Goal: Information Seeking & Learning: Browse casually

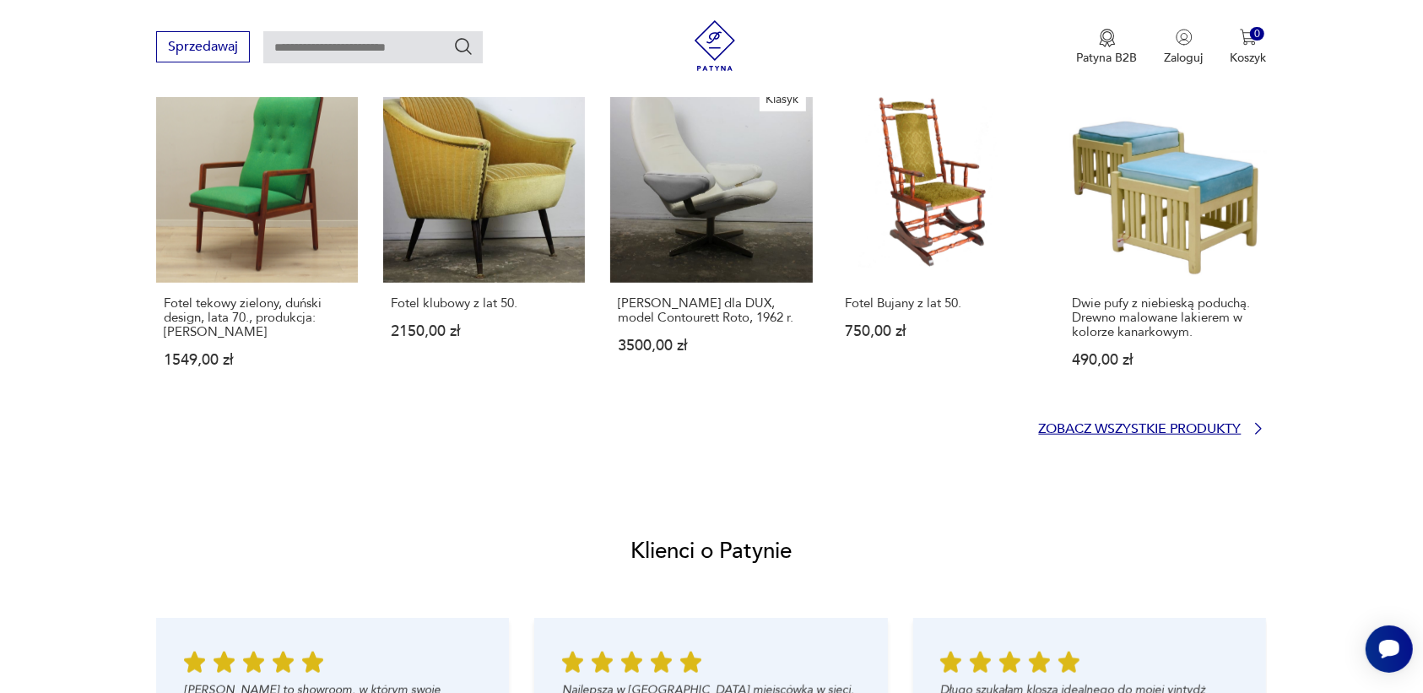
click at [1256, 426] on icon at bounding box center [1258, 428] width 17 height 17
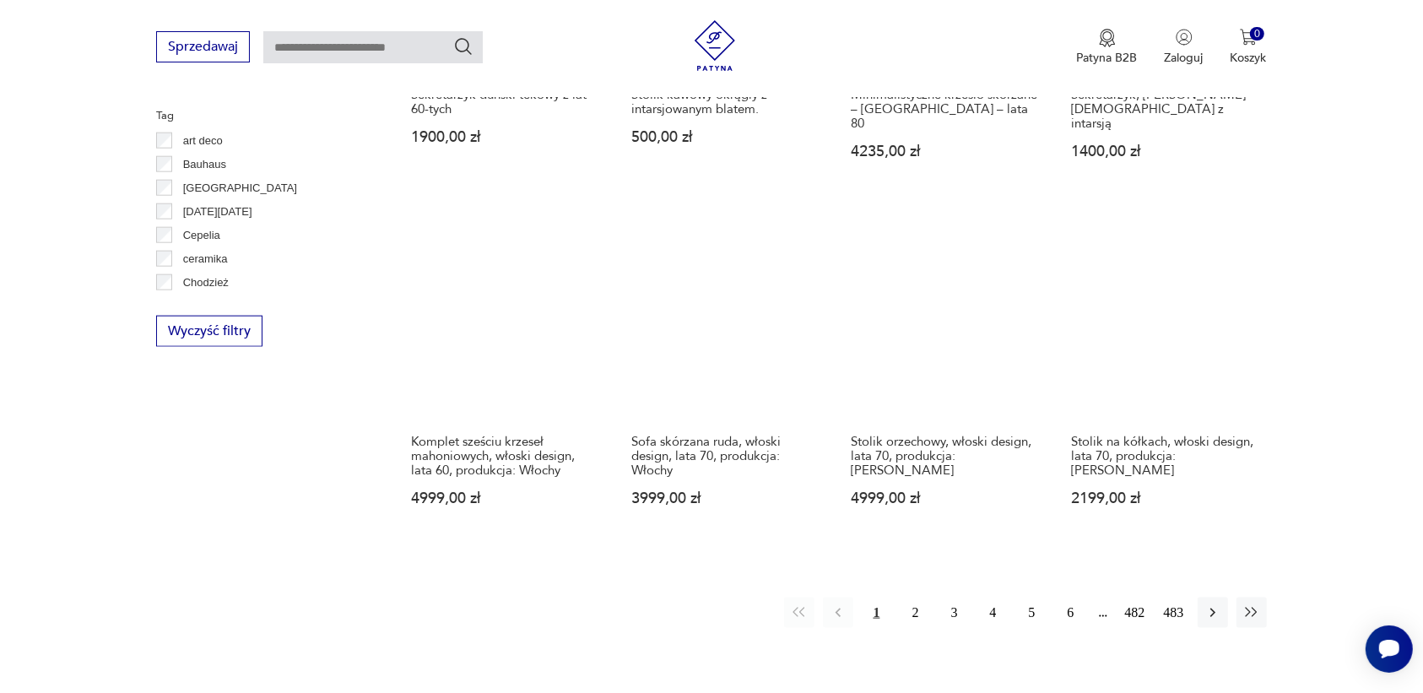
scroll to position [1607, 0]
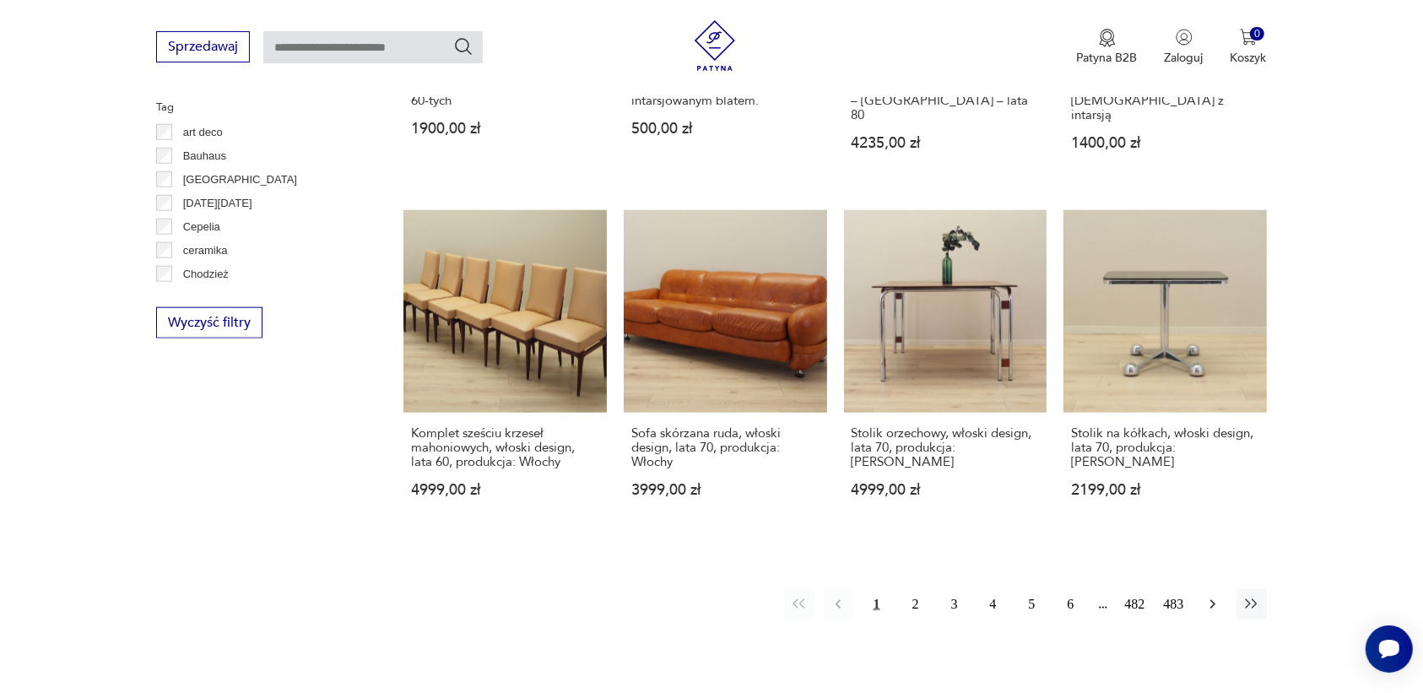
click at [1218, 596] on icon "button" at bounding box center [1213, 604] width 17 height 17
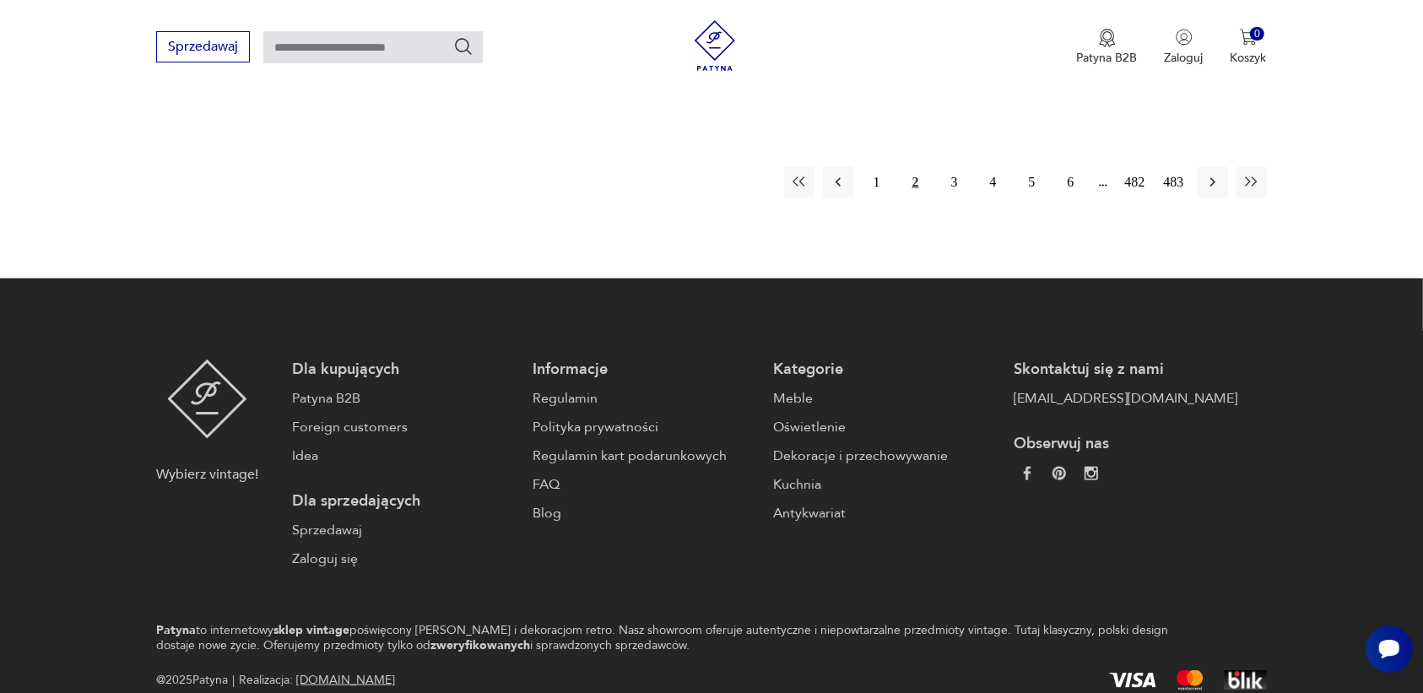
scroll to position [2031, 0]
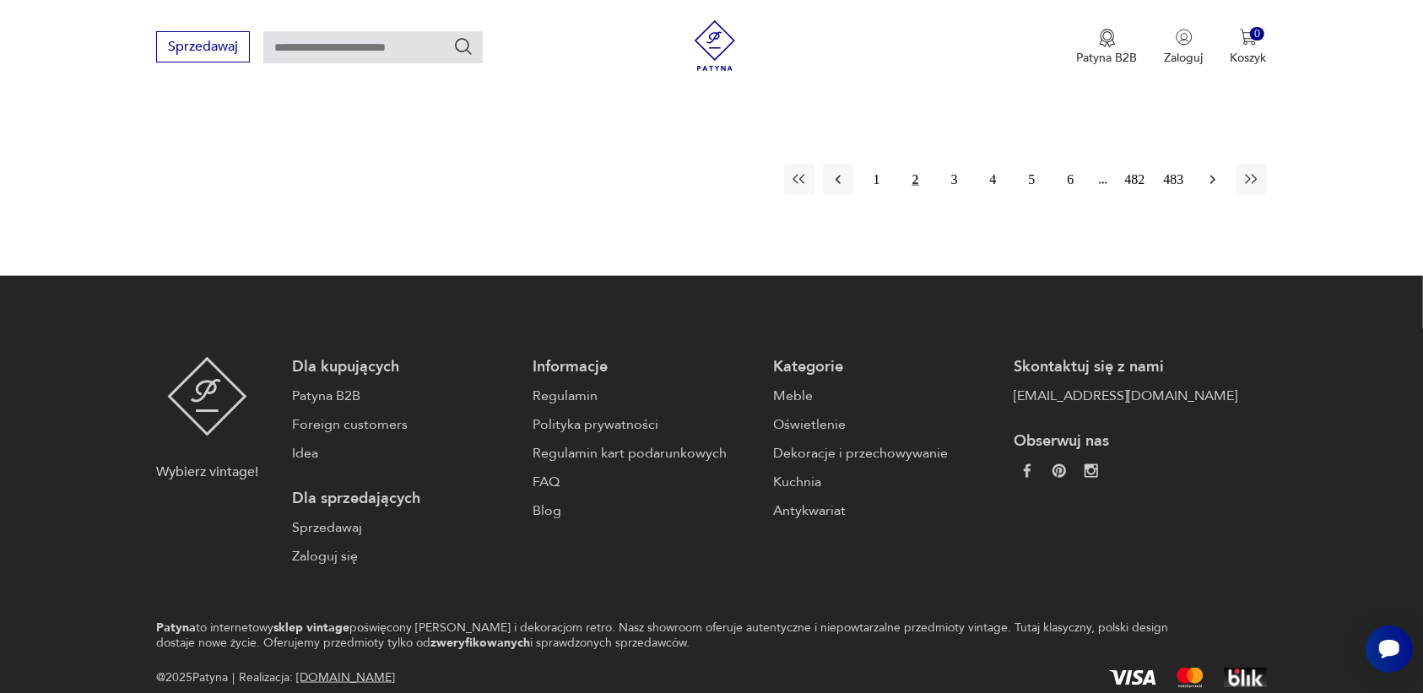
click at [1206, 165] on button "button" at bounding box center [1213, 180] width 30 height 30
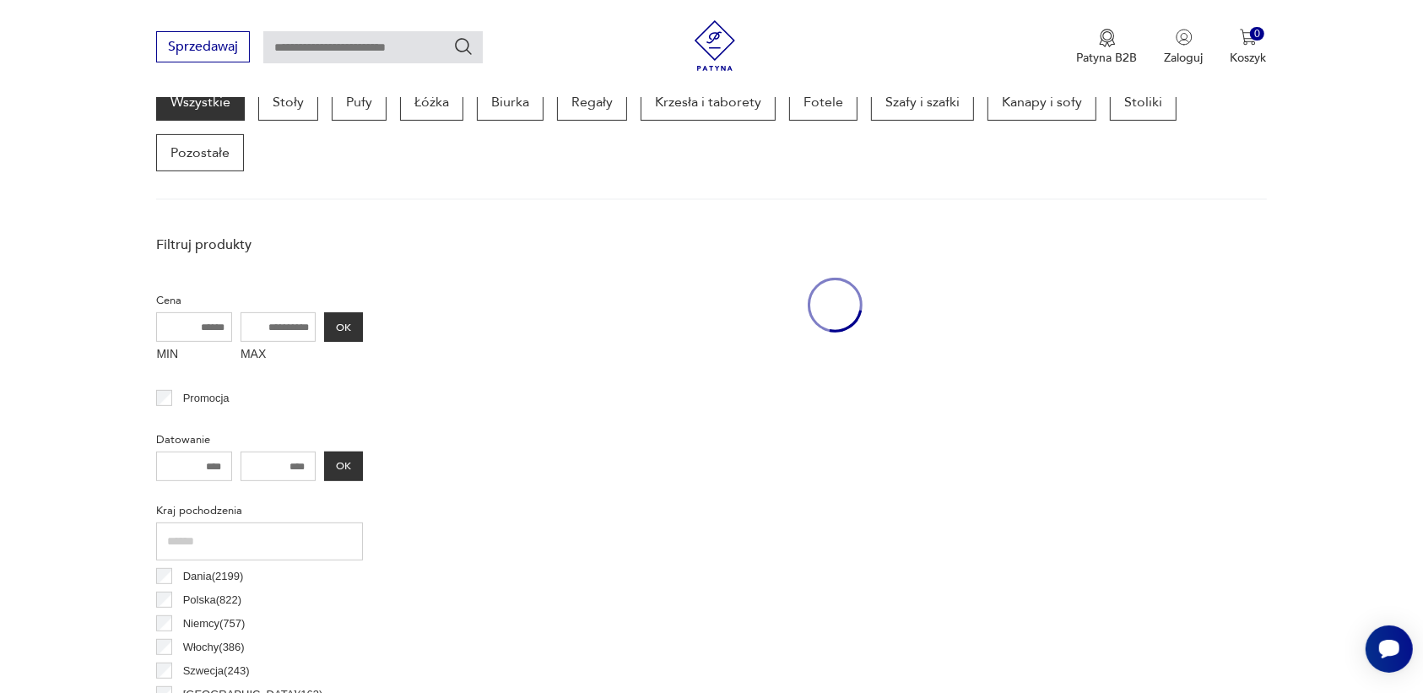
scroll to position [448, 0]
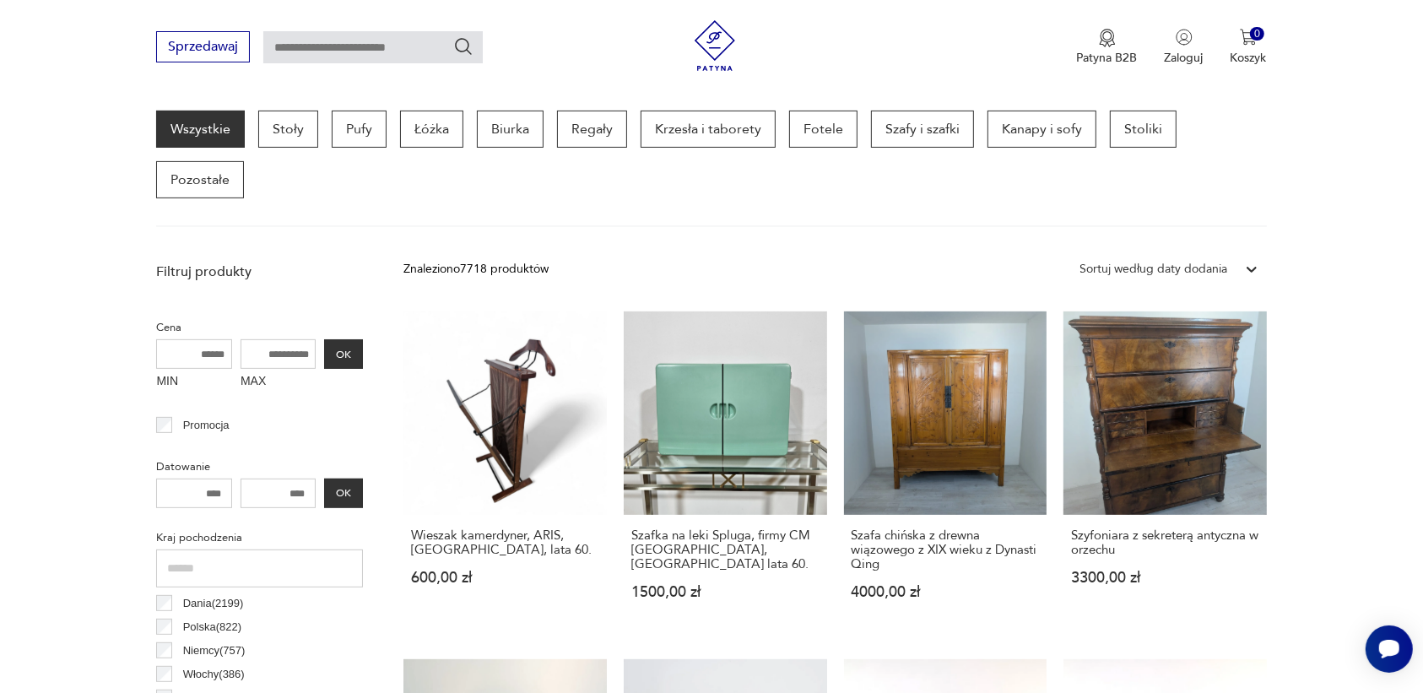
click at [183, 121] on link "Wszystkie" at bounding box center [200, 129] width 89 height 37
click at [197, 171] on p "Pozostałe" at bounding box center [200, 179] width 88 height 37
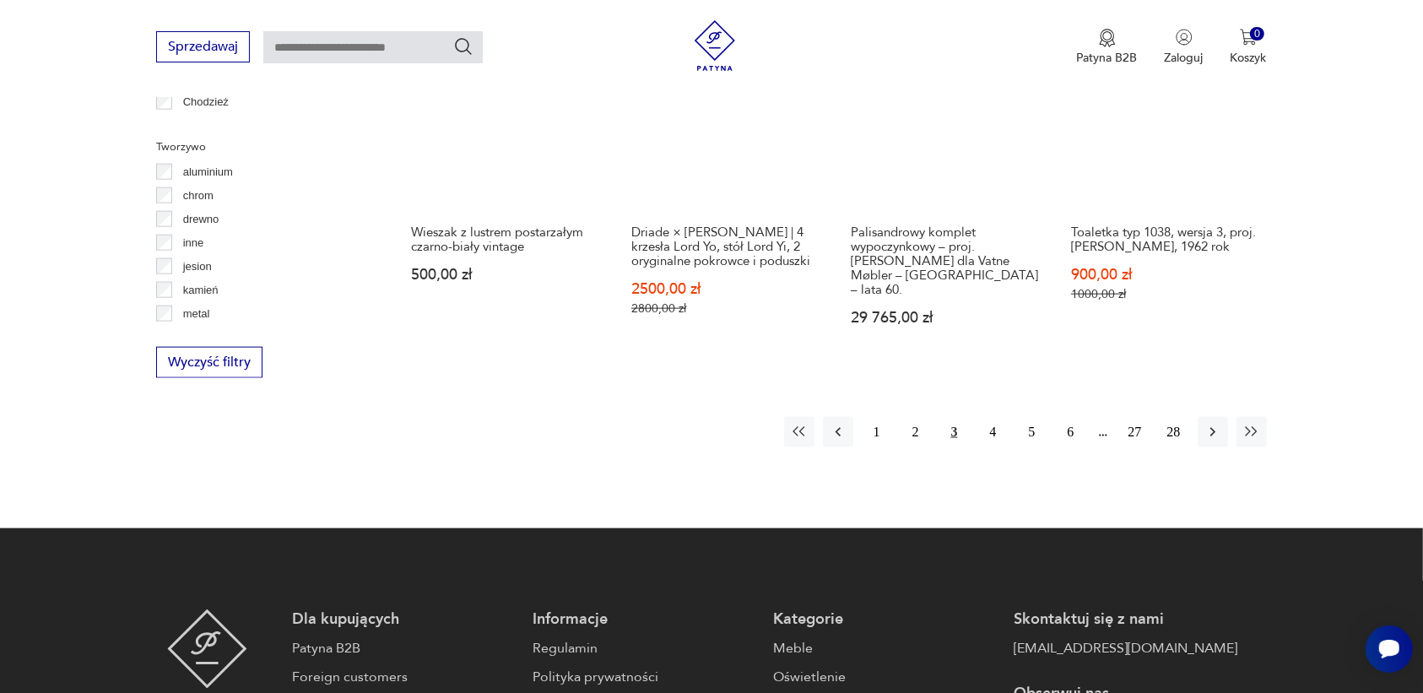
scroll to position [1820, 0]
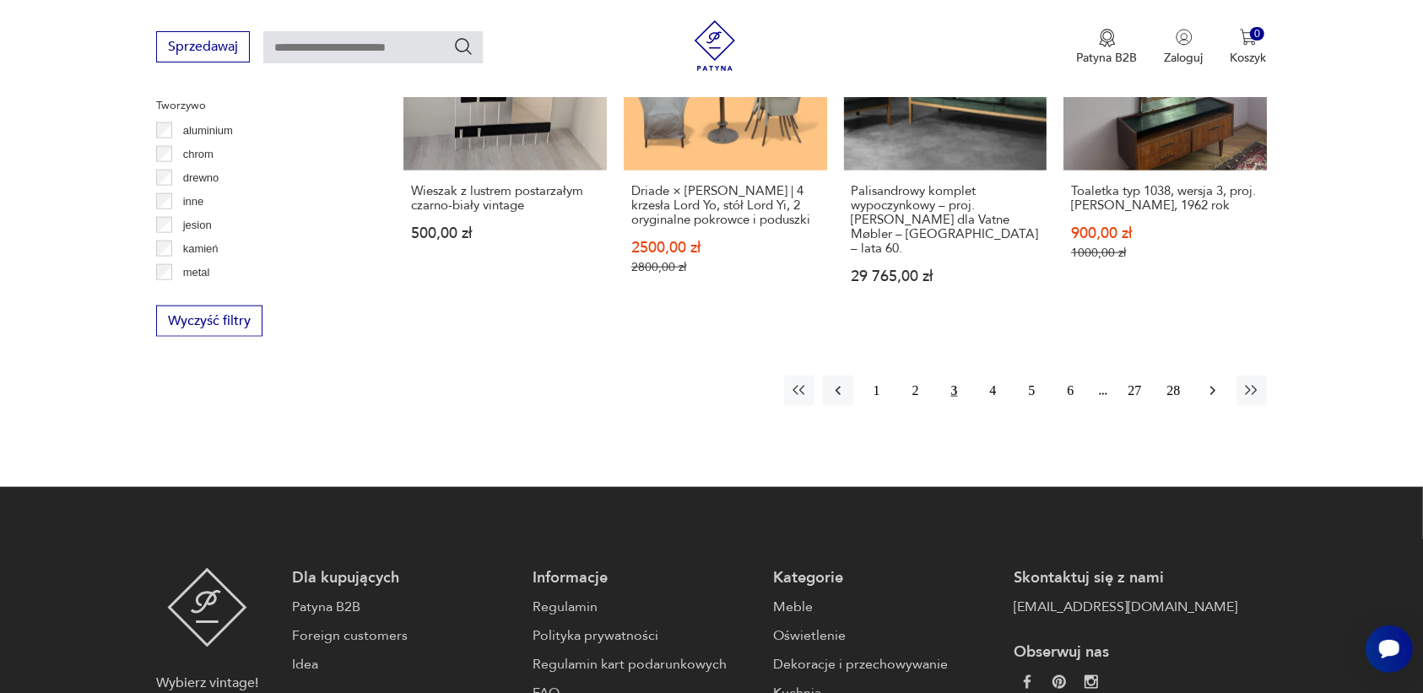
click at [1209, 382] on icon "button" at bounding box center [1213, 390] width 17 height 17
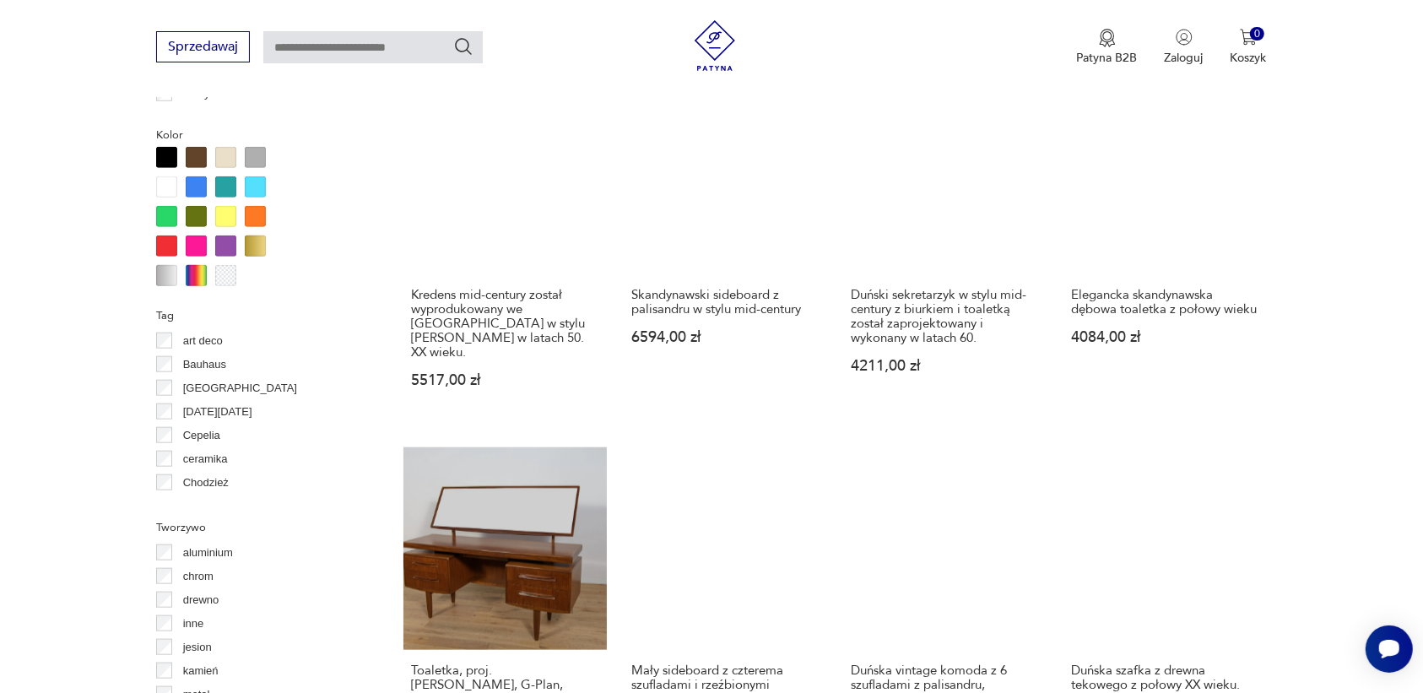
scroll to position [1715, 0]
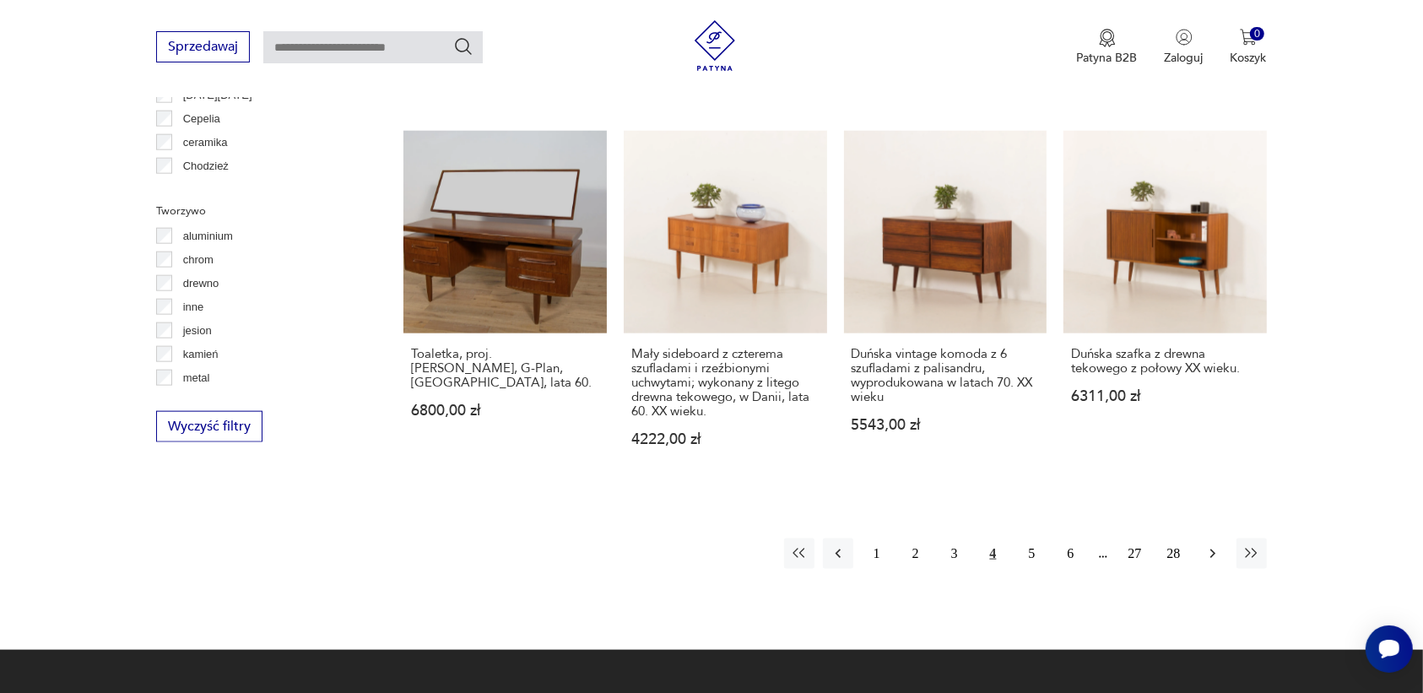
click at [1212, 545] on icon "button" at bounding box center [1213, 553] width 17 height 17
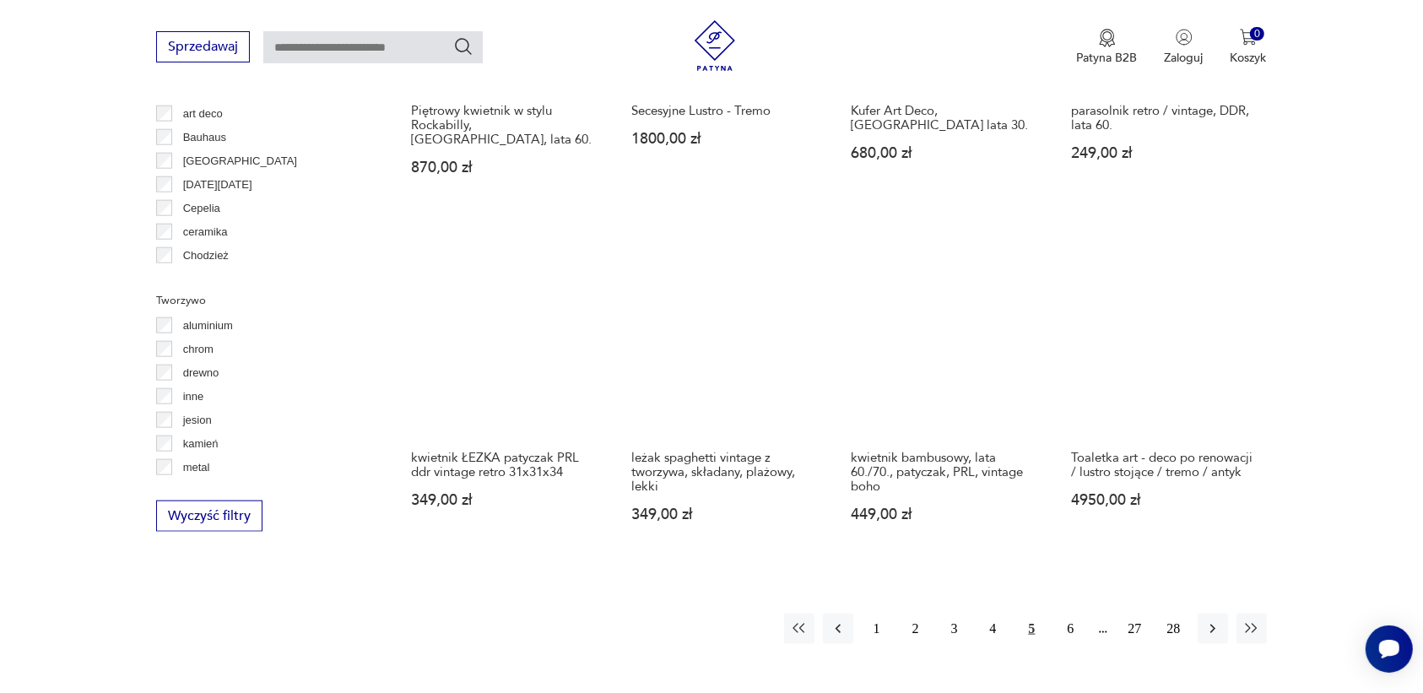
scroll to position [1715, 0]
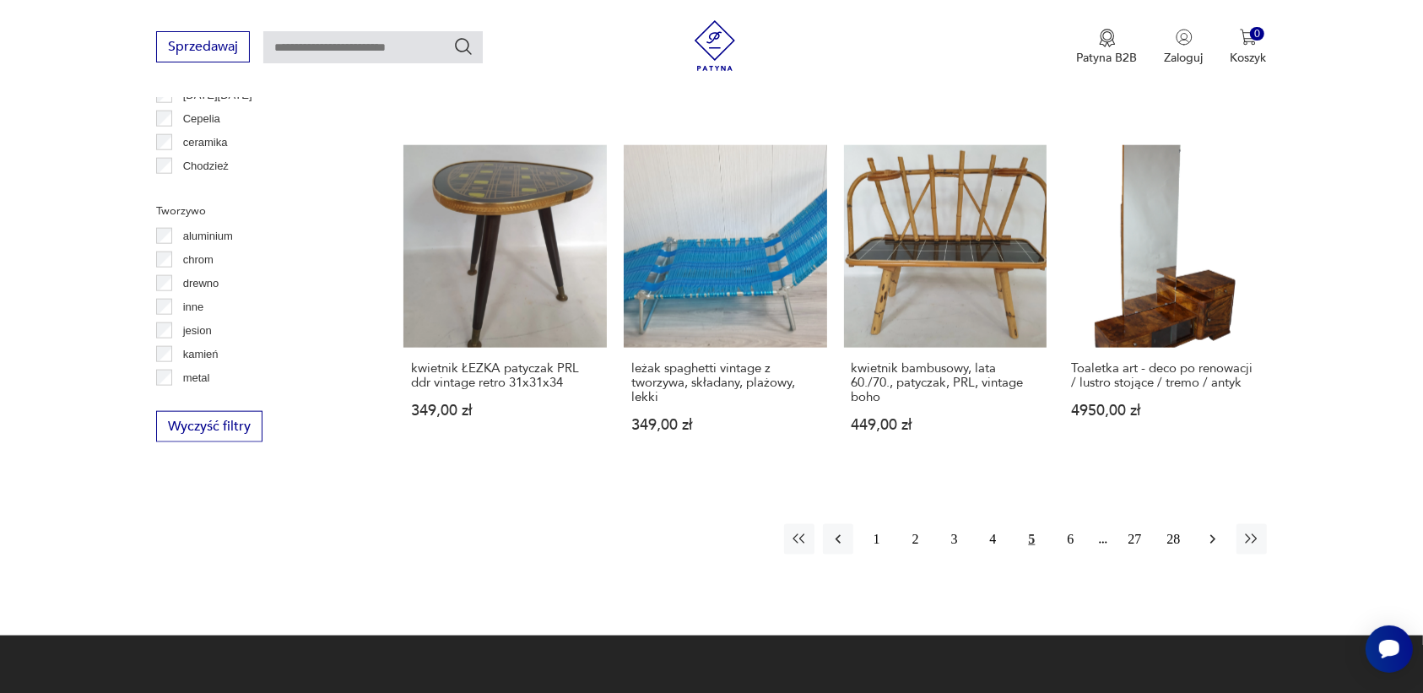
click at [1212, 531] on icon "button" at bounding box center [1213, 539] width 17 height 17
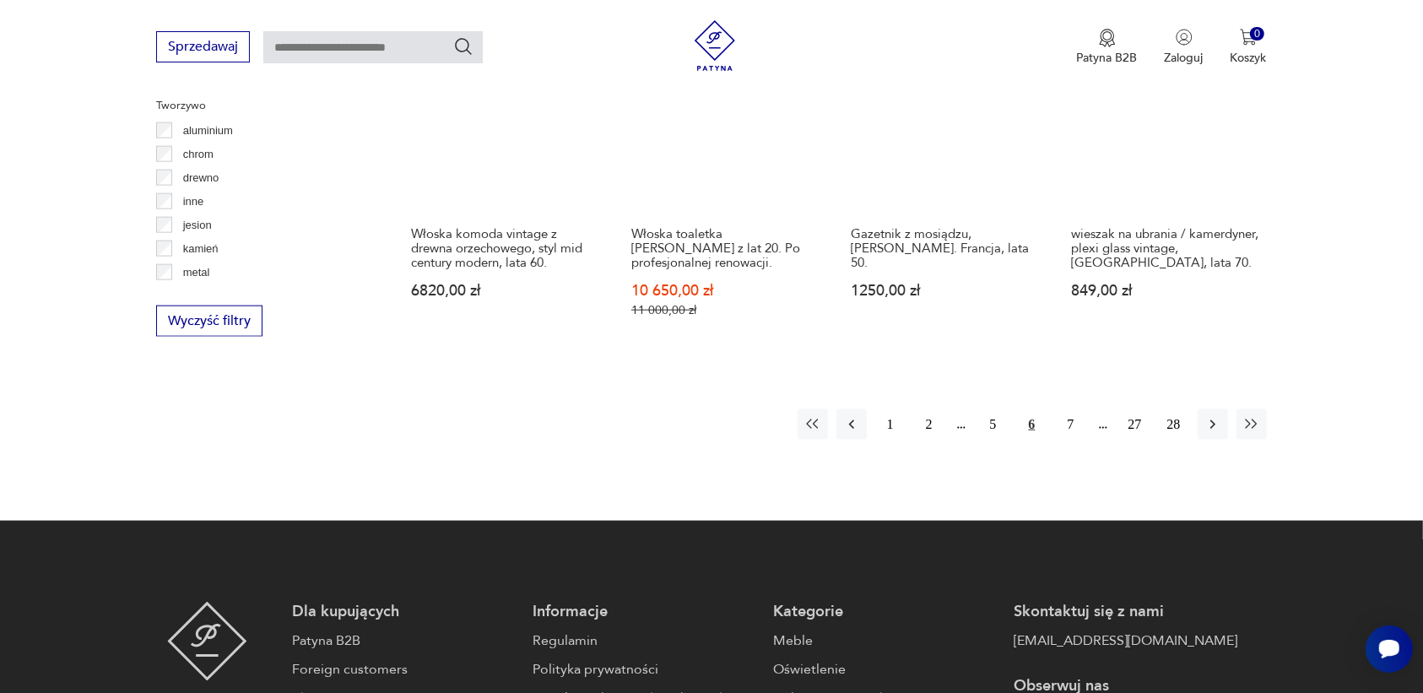
scroll to position [1926, 0]
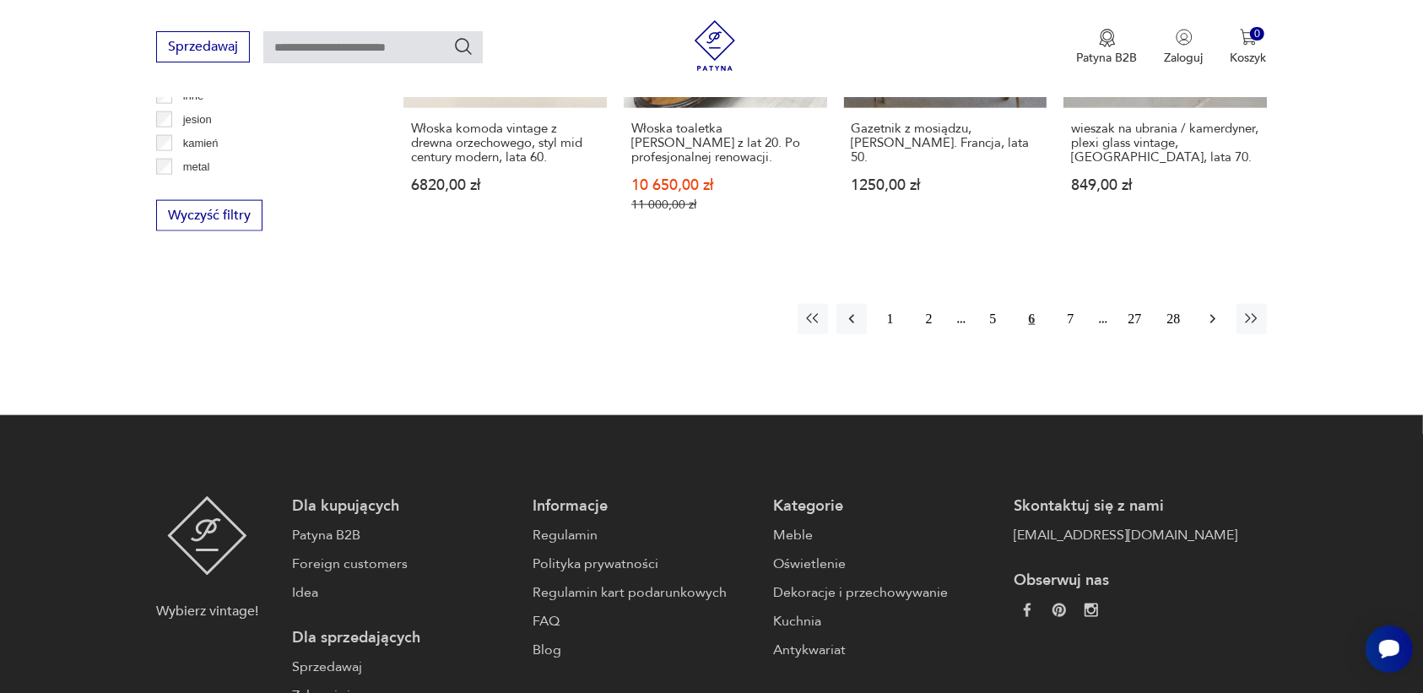
click at [1207, 311] on icon "button" at bounding box center [1213, 319] width 17 height 17
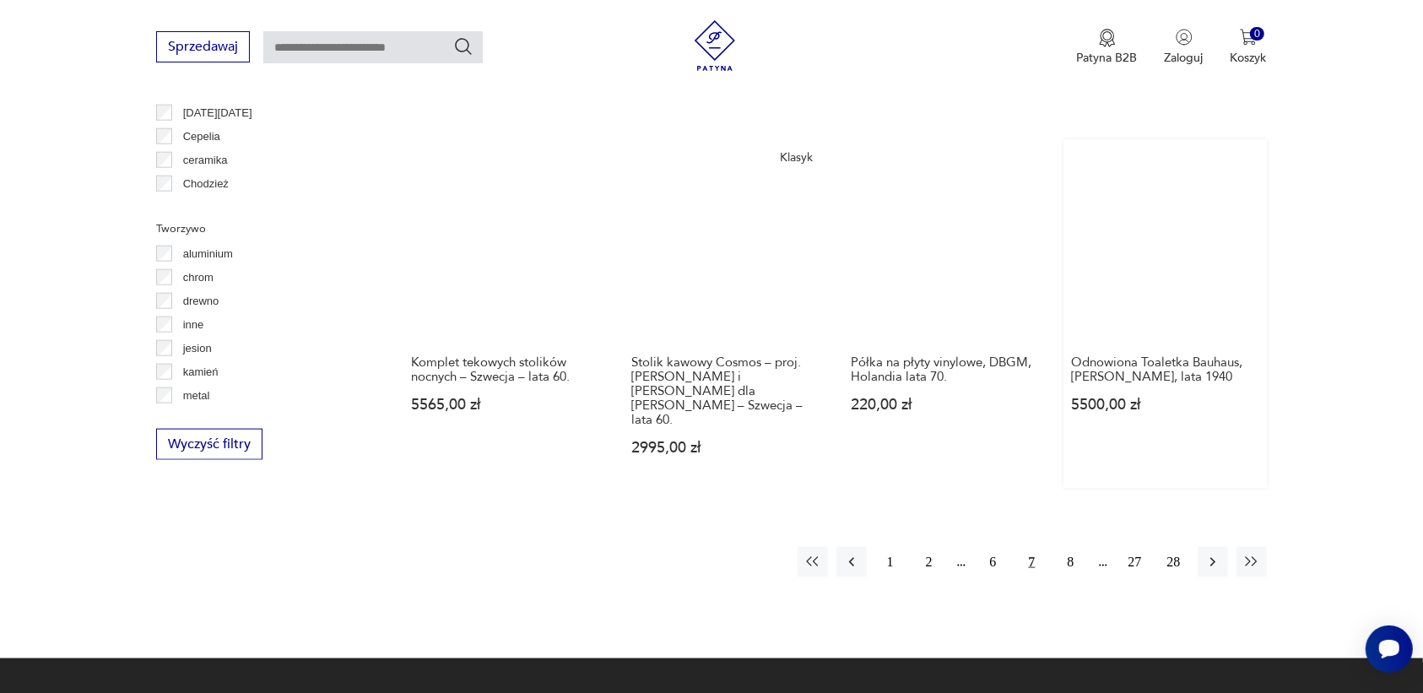
scroll to position [1715, 0]
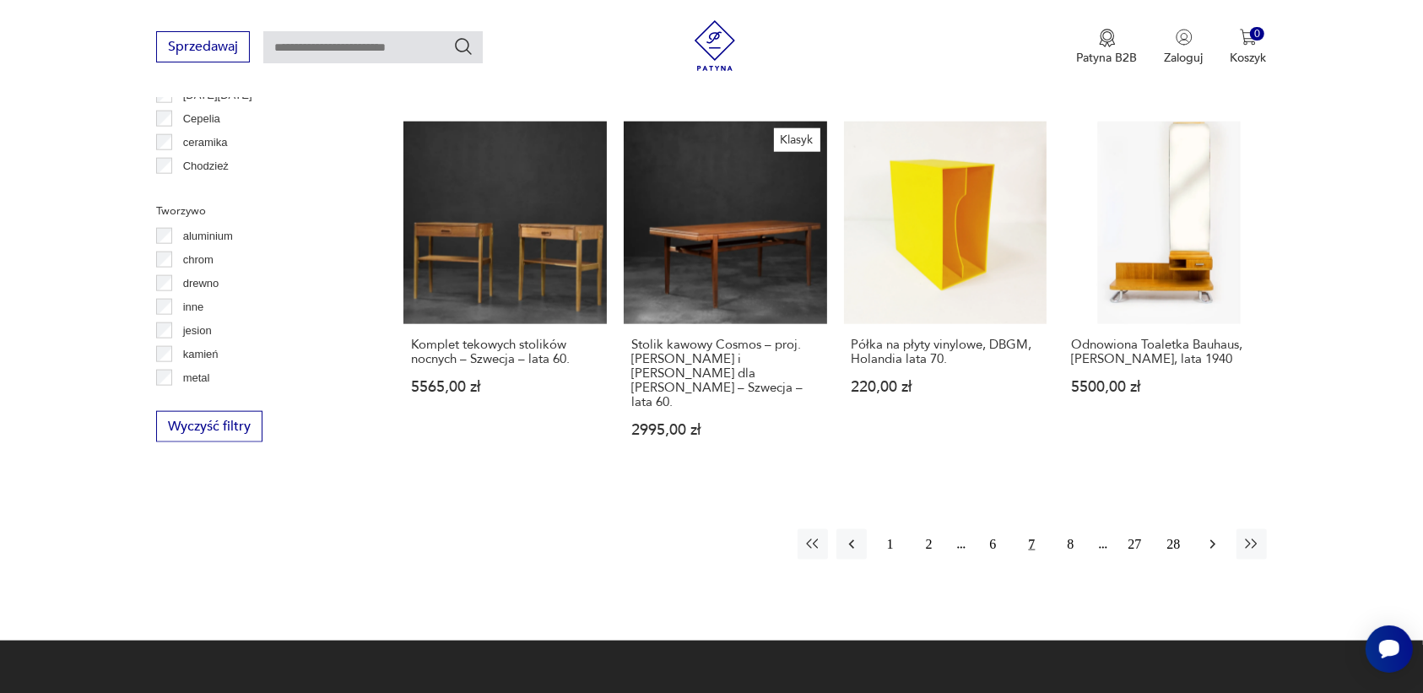
click at [1210, 536] on icon "button" at bounding box center [1213, 544] width 17 height 17
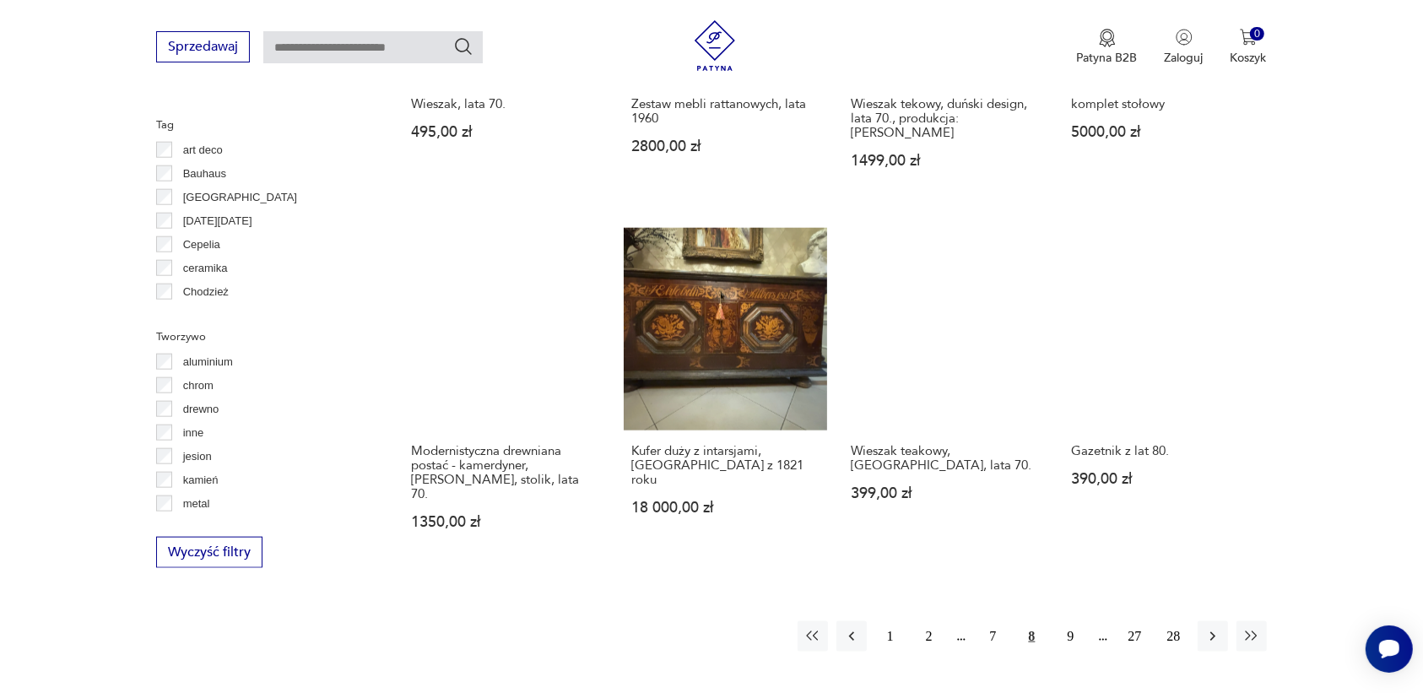
scroll to position [1609, 0]
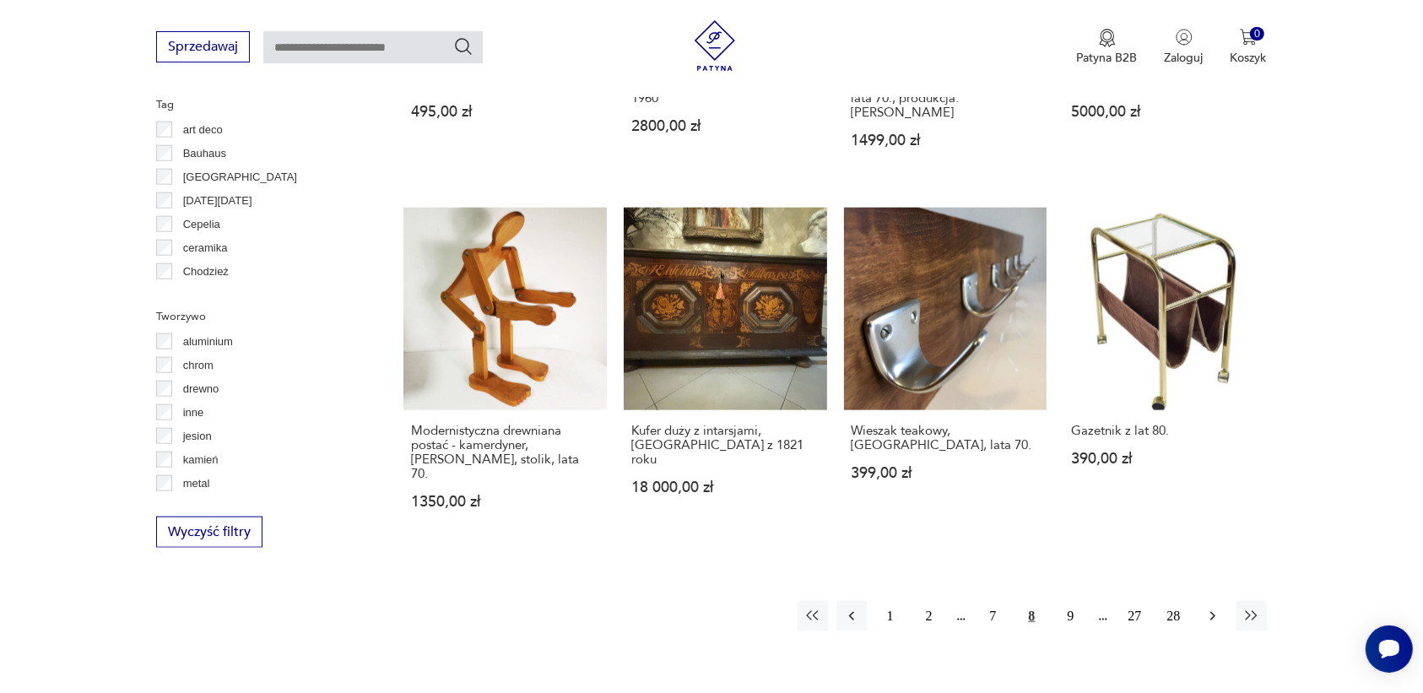
click at [1207, 608] on icon "button" at bounding box center [1213, 616] width 17 height 17
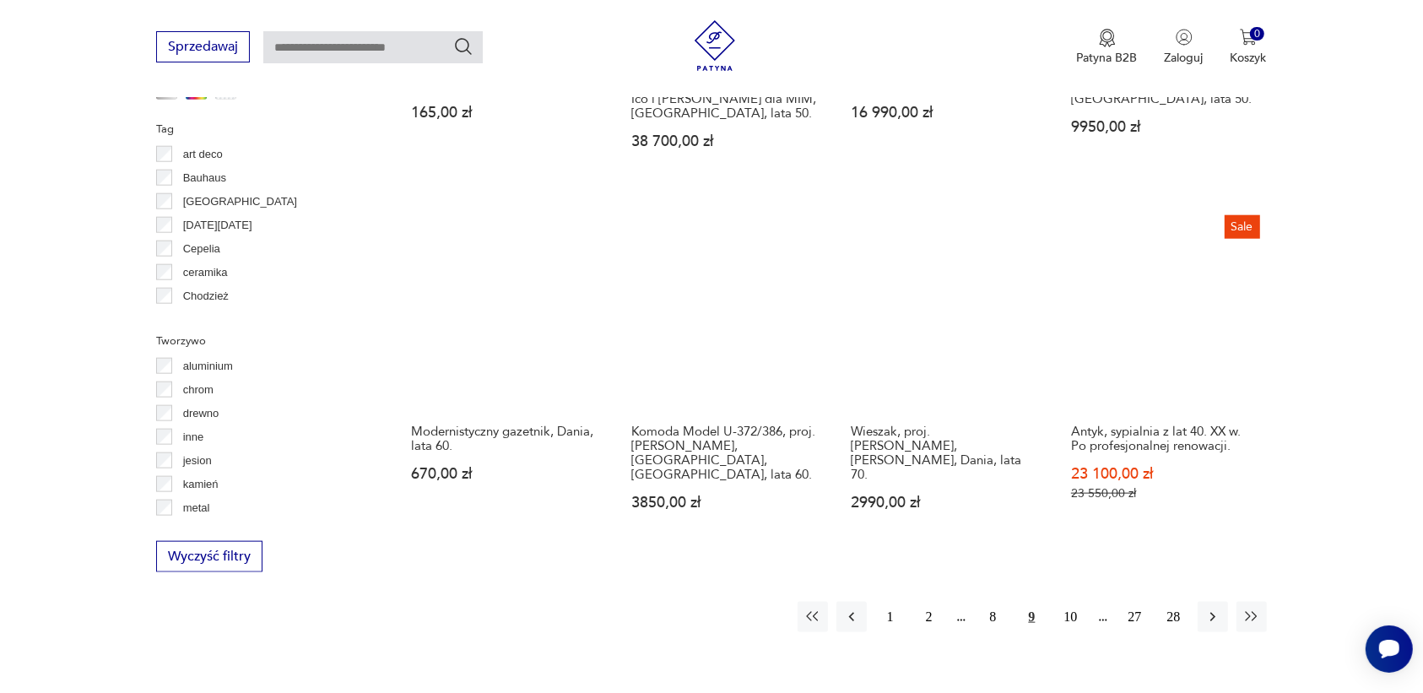
scroll to position [1609, 0]
